Goal: Information Seeking & Learning: Learn about a topic

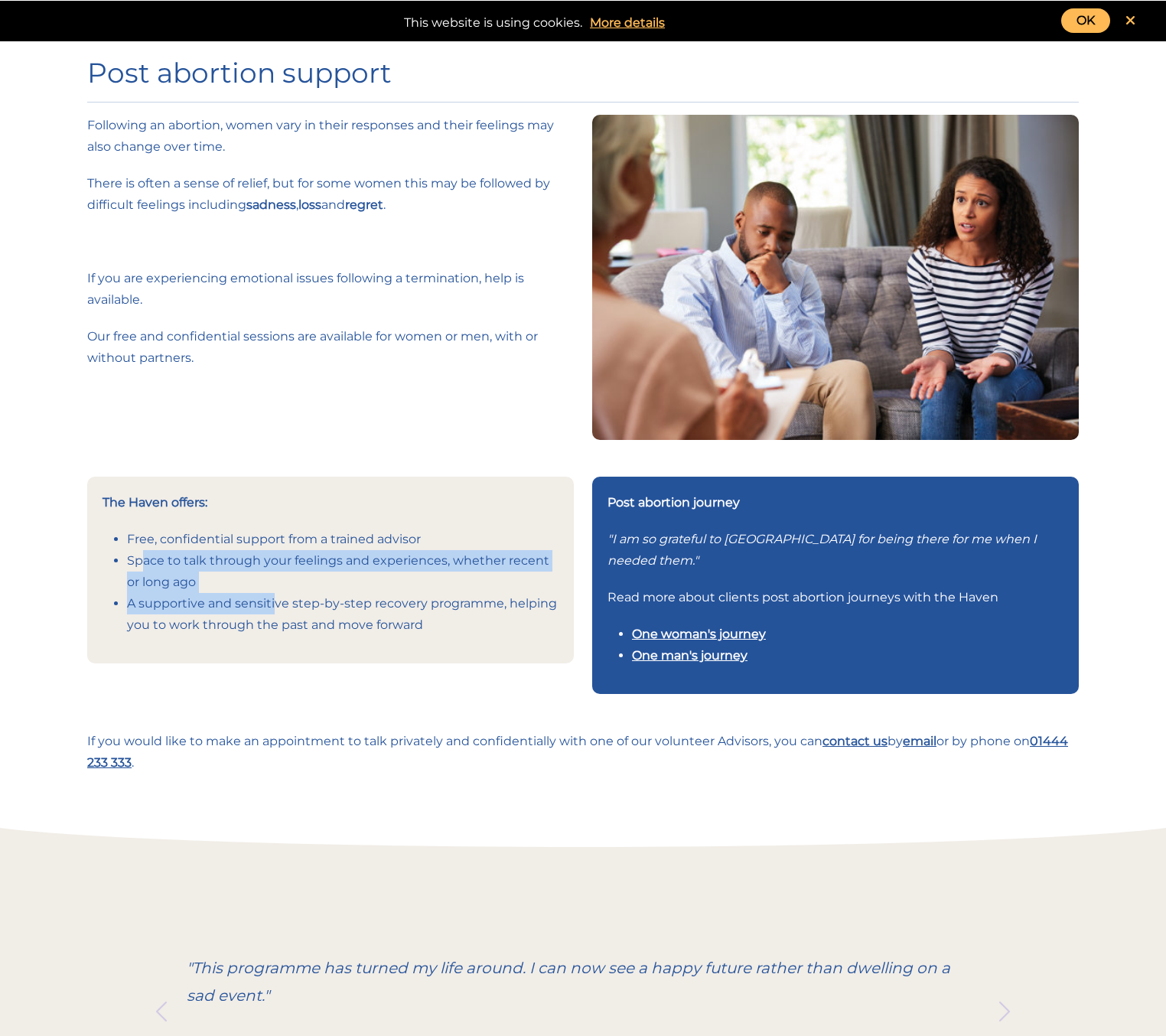
drag, startPoint x: 143, startPoint y: 555, endPoint x: 276, endPoint y: 593, distance: 138.3
click at [276, 593] on ul "Free, confidential support from a trained advisor Space to talk through your fe…" at bounding box center [331, 582] width 456 height 107
drag, startPoint x: 276, startPoint y: 593, endPoint x: 243, endPoint y: 580, distance: 35.5
click at [243, 580] on li "Space to talk through your feelings and experiences, whether recent or long ago" at bounding box center [342, 571] width 432 height 43
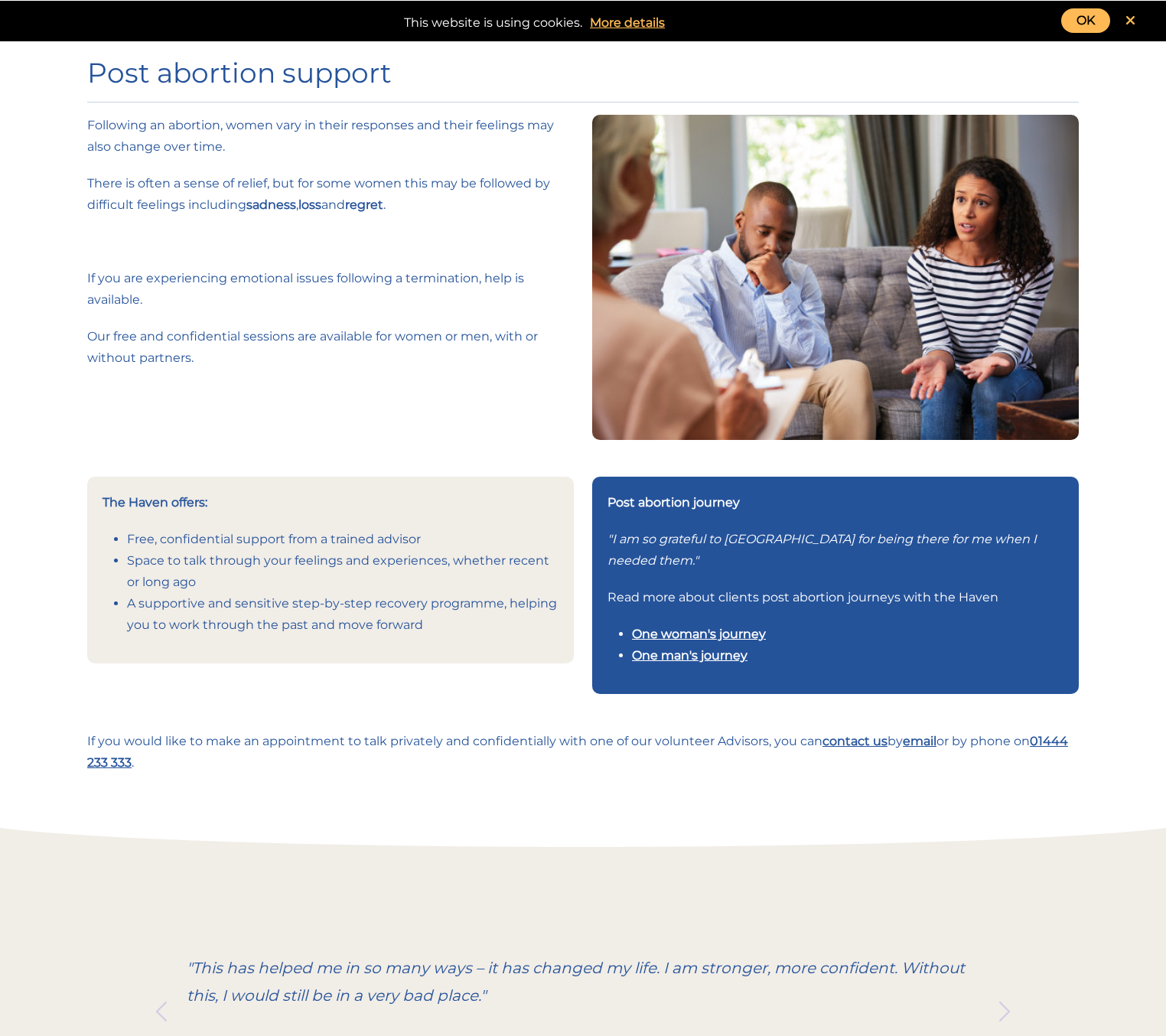
click at [1080, 20] on link "OK" at bounding box center [1085, 21] width 49 height 25
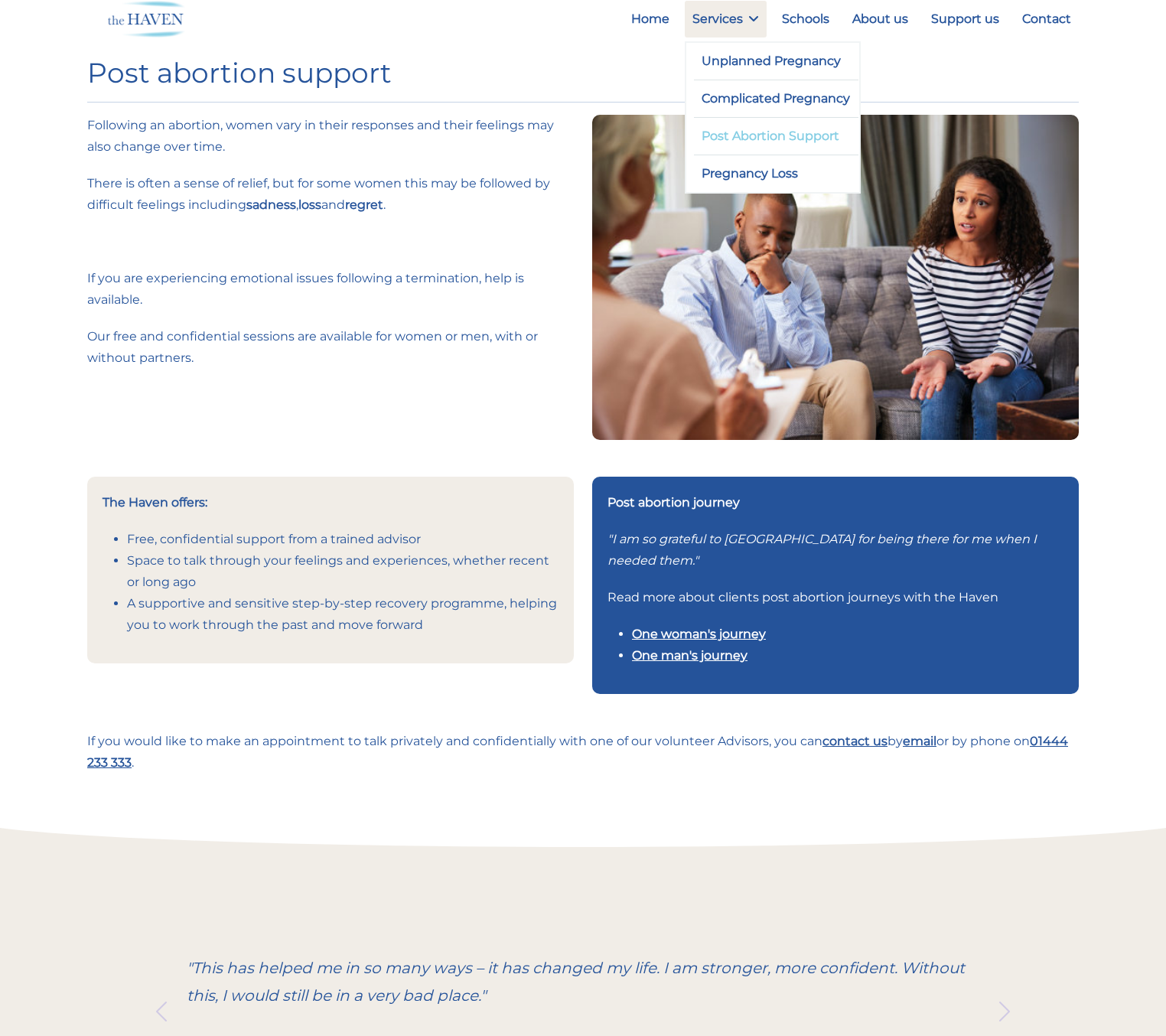
click at [771, 135] on link "Post Abortion Support" at bounding box center [776, 136] width 164 height 37
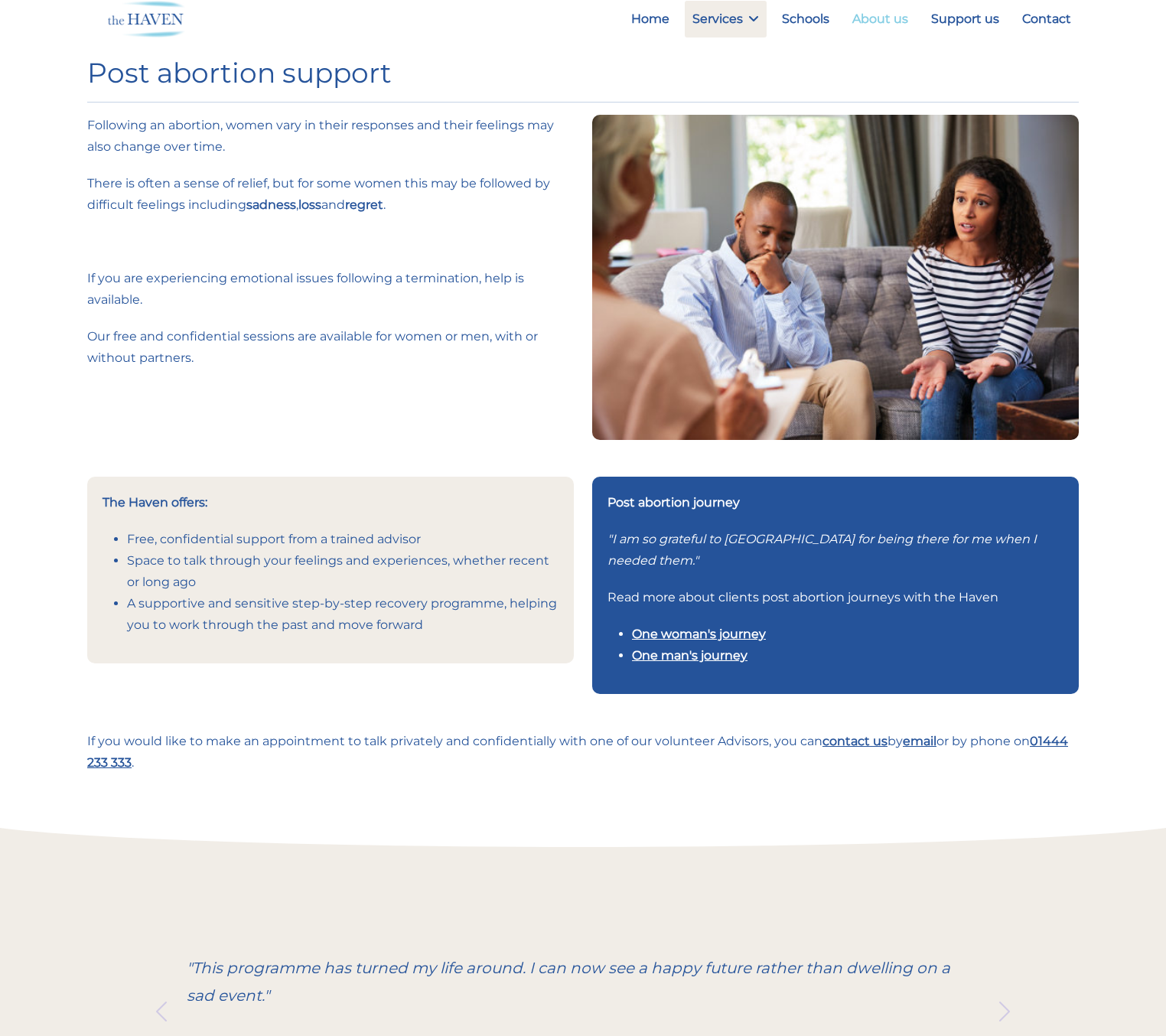
click at [858, 15] on link "About us" at bounding box center [880, 19] width 72 height 37
